Goal: Navigation & Orientation: Find specific page/section

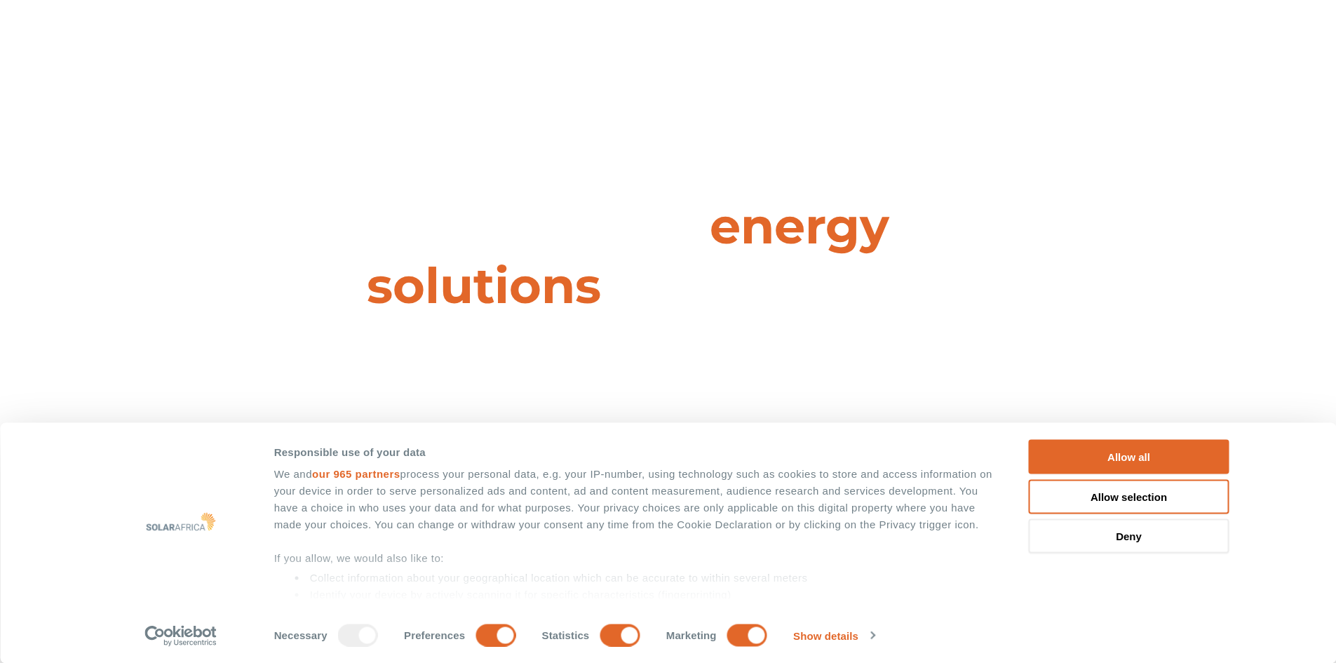
scroll to position [70, 0]
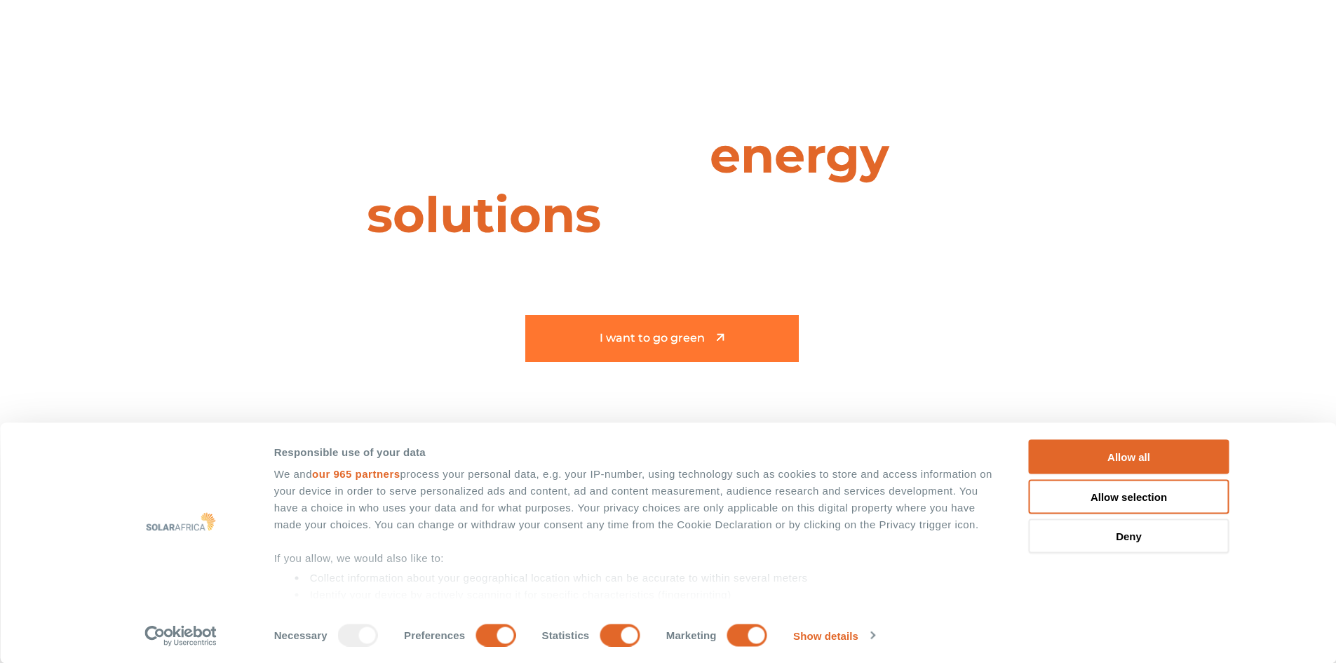
drag, startPoint x: 1133, startPoint y: 501, endPoint x: 771, endPoint y: 347, distance: 393.2
click at [1133, 501] on button "Allow selection" at bounding box center [1129, 496] width 201 height 34
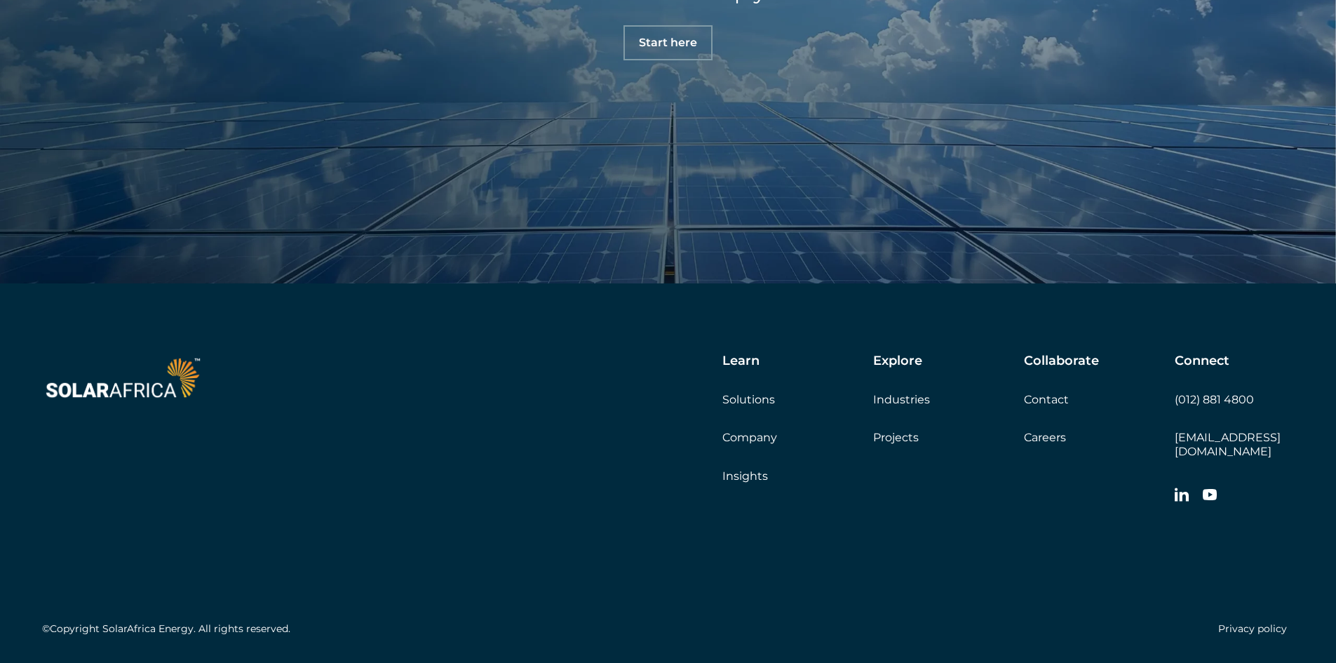
scroll to position [4955, 0]
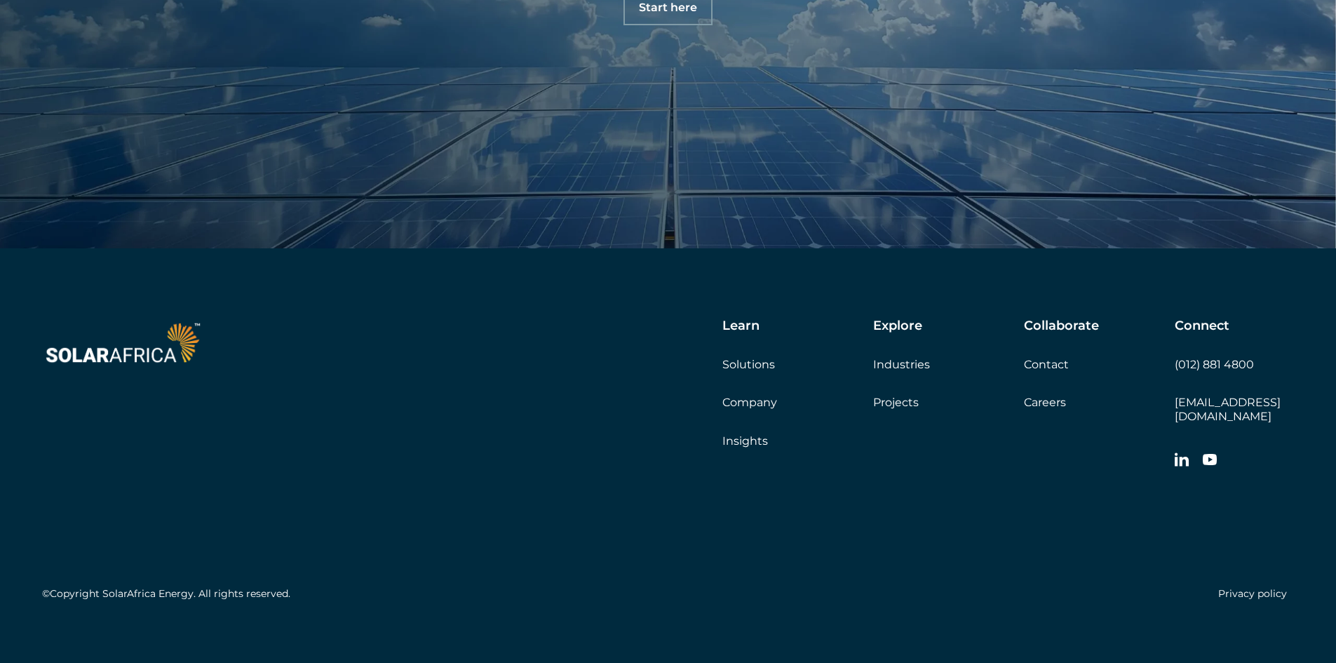
click at [894, 406] on link "Projects" at bounding box center [896, 402] width 46 height 13
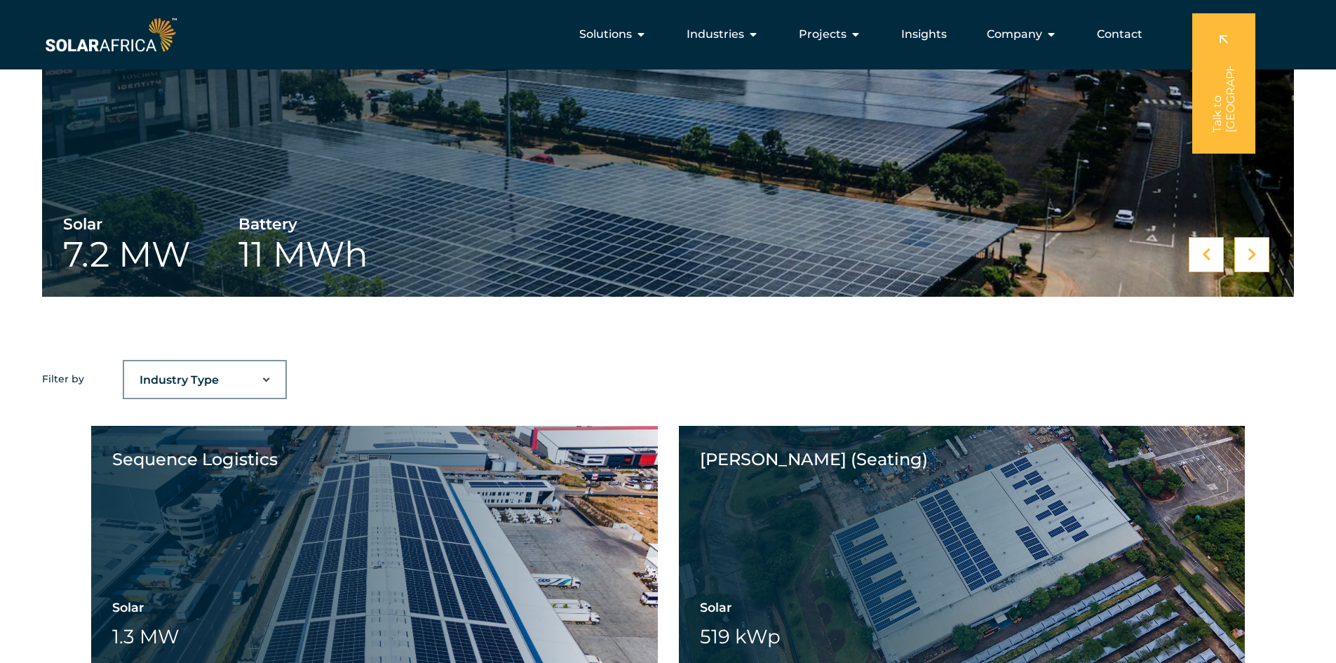
scroll to position [767, 0]
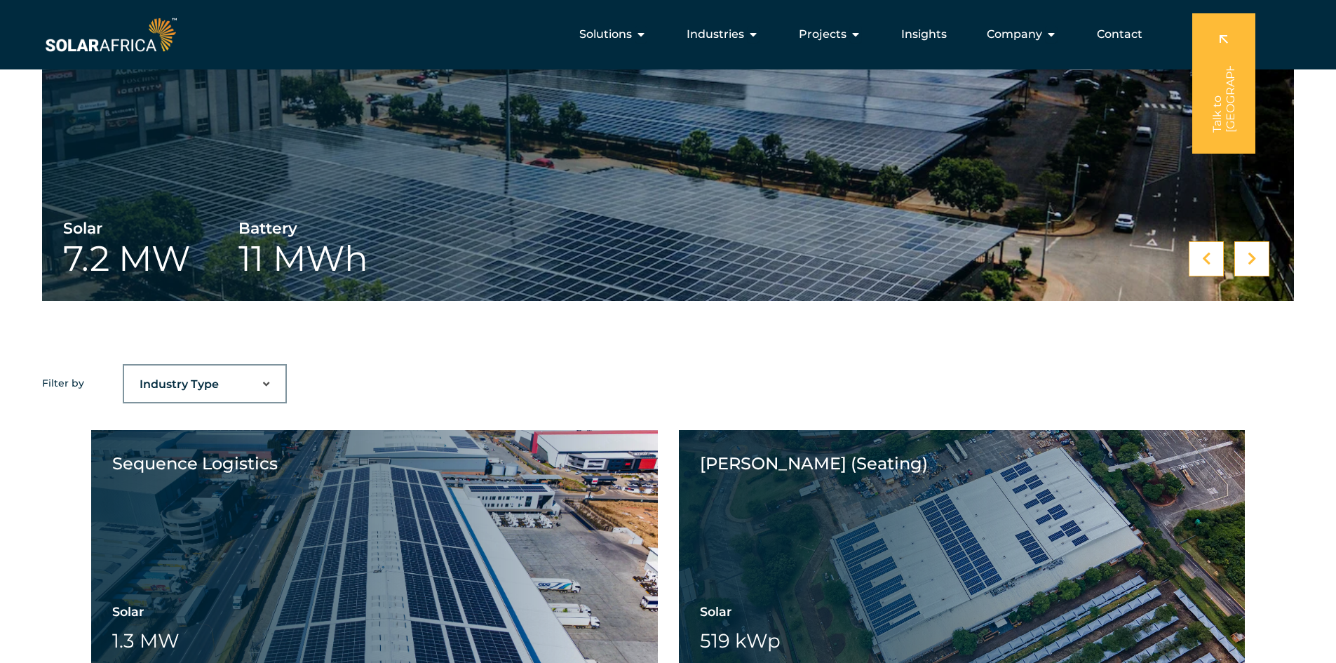
click at [260, 379] on select "Industry Type Agriculture Automotive Corporate Parks FMCG Food Processing Hospi…" at bounding box center [204, 384] width 161 height 28
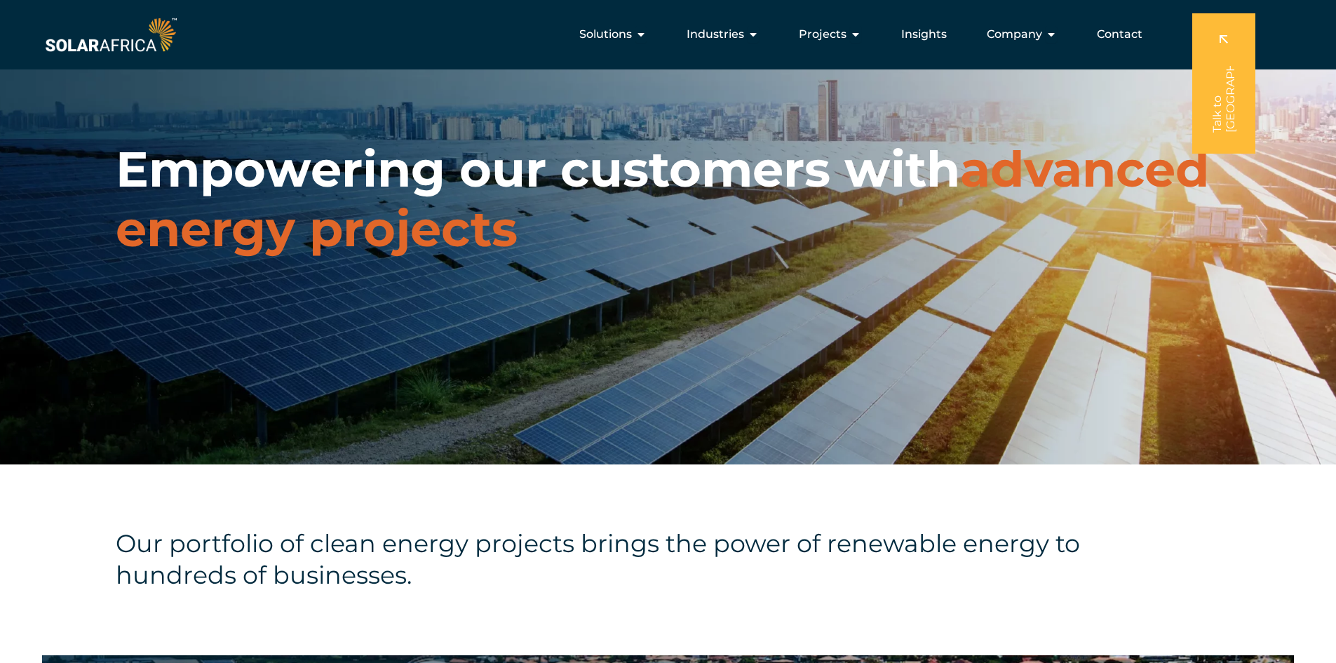
scroll to position [0, 0]
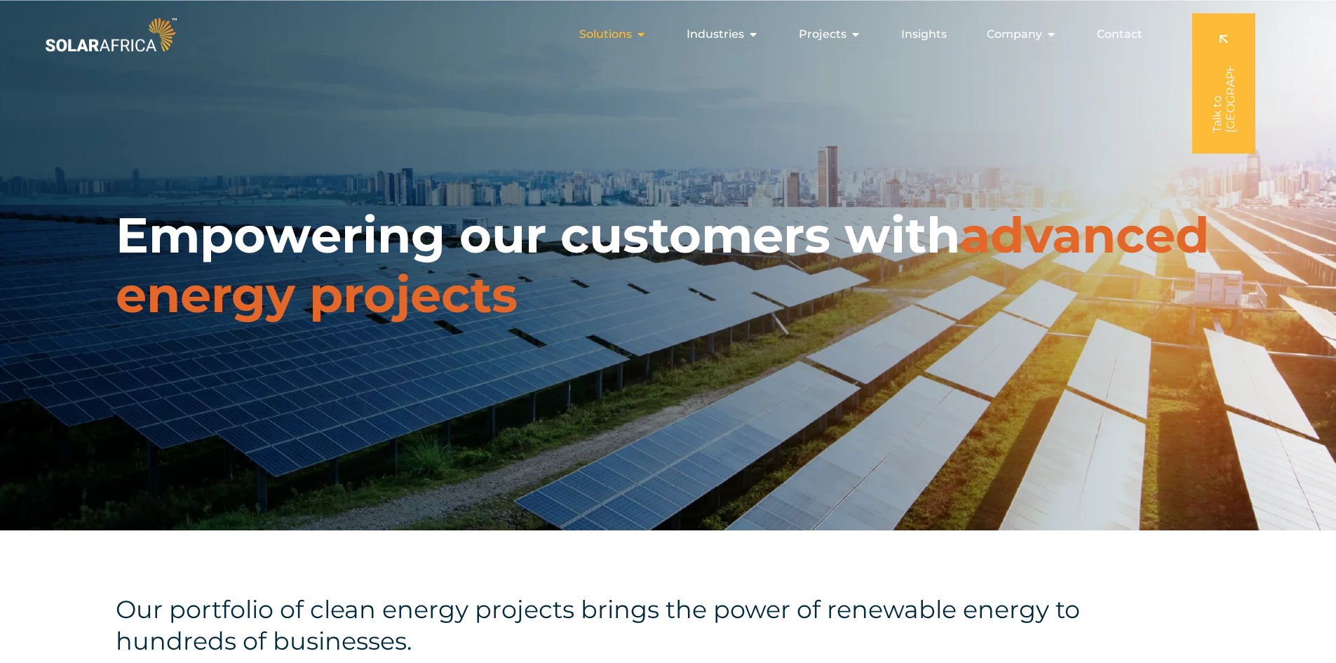
click at [640, 34] on icon "Menu" at bounding box center [641, 34] width 11 height 11
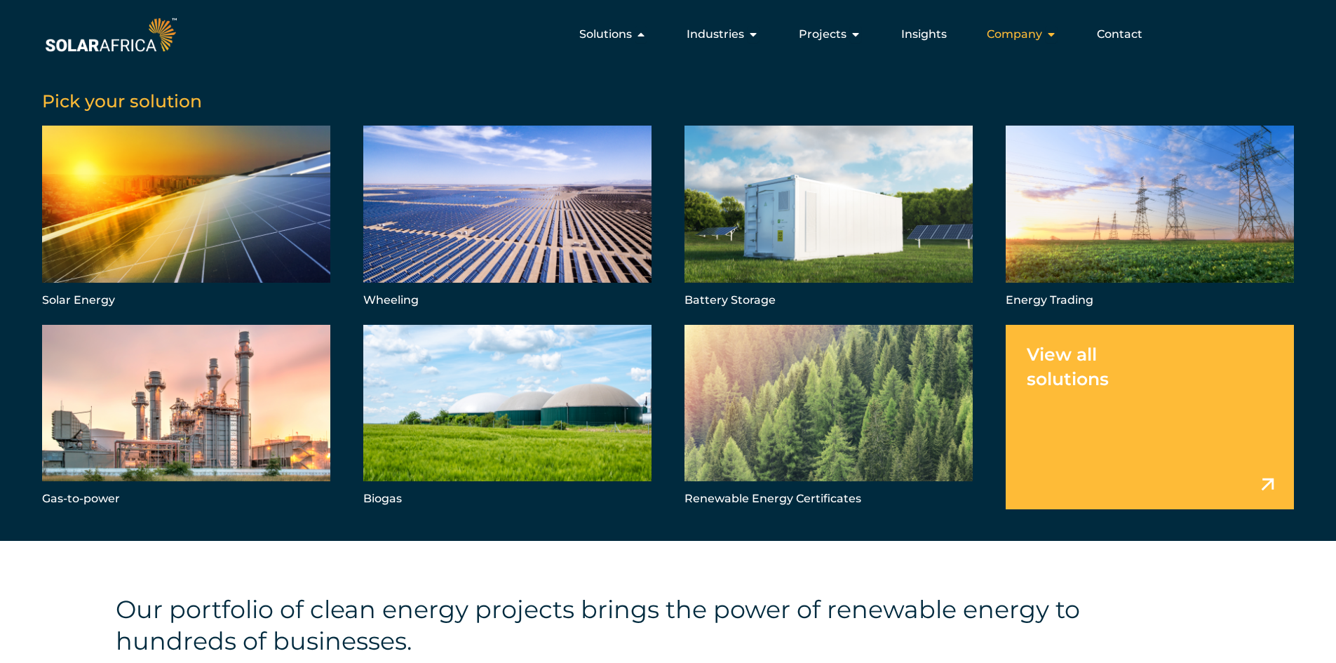
click at [1049, 34] on icon "Menu" at bounding box center [1051, 34] width 11 height 11
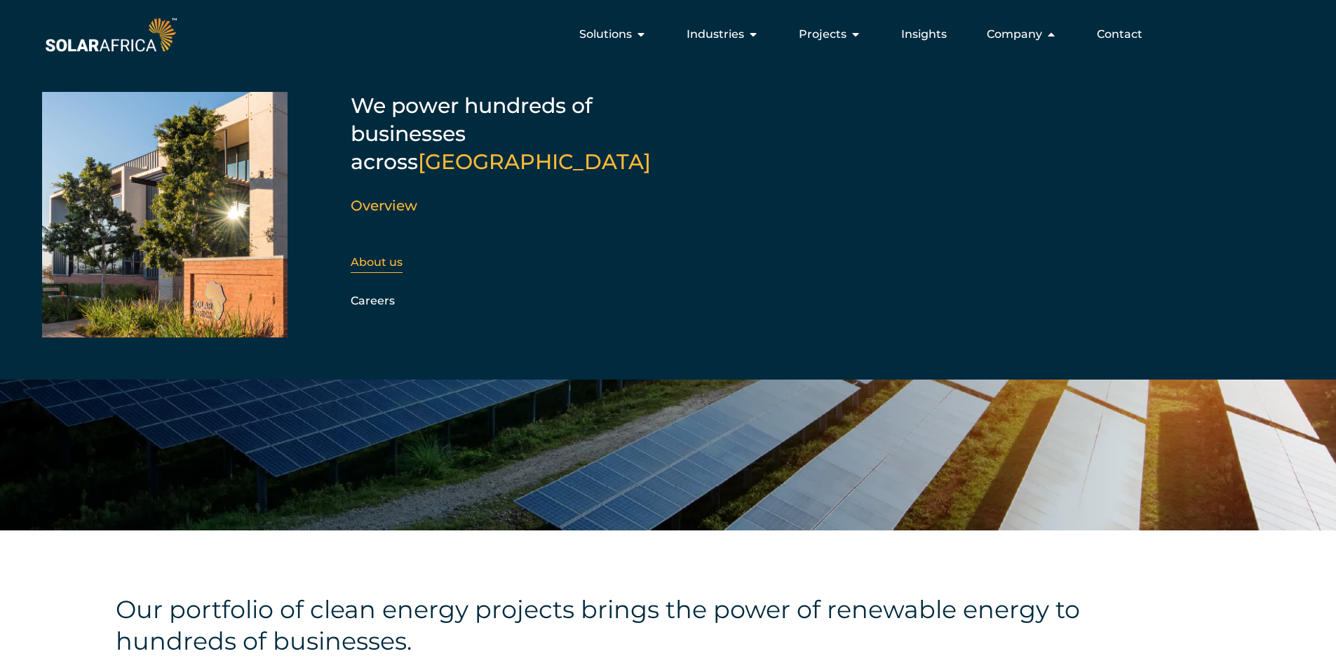
click at [391, 252] on div "About us" at bounding box center [427, 262] width 152 height 21
click at [393, 255] on link "About us" at bounding box center [377, 261] width 52 height 13
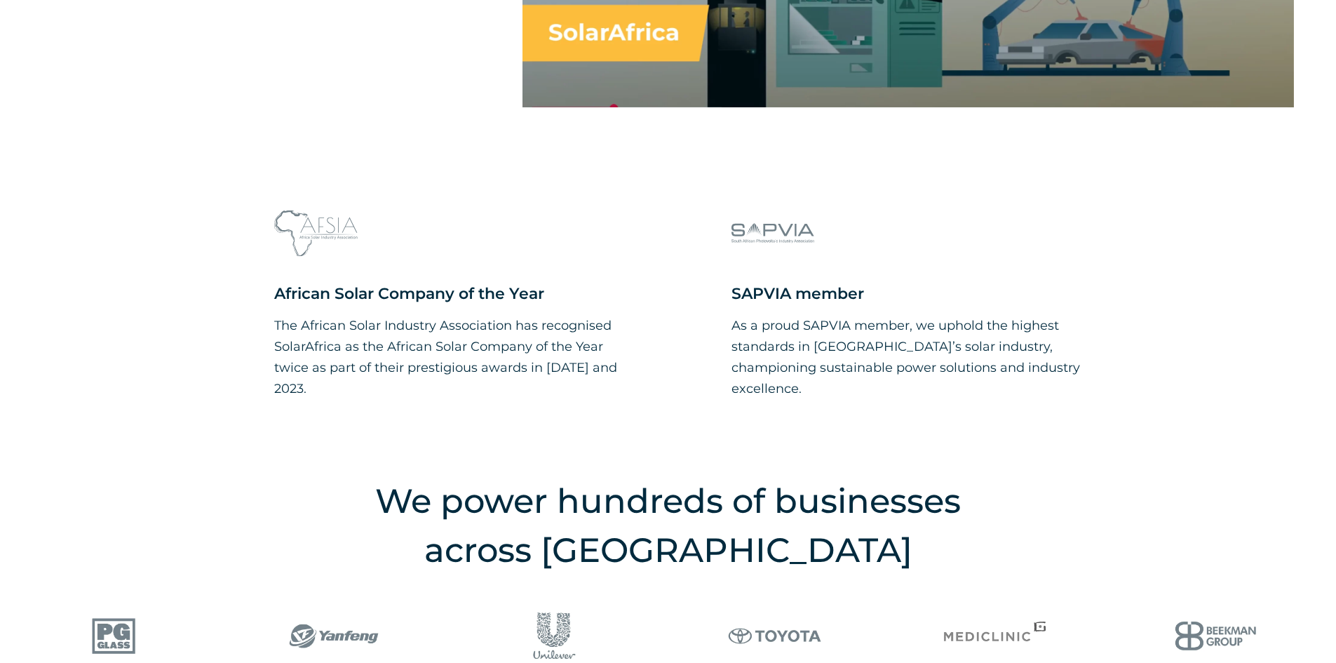
scroll to position [1613, 0]
